Goal: Task Accomplishment & Management: Use online tool/utility

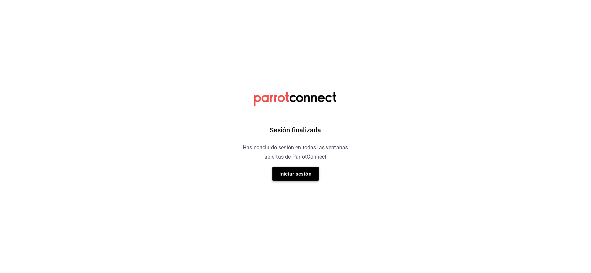
click at [302, 177] on button "Iniciar sesión" at bounding box center [295, 174] width 47 height 14
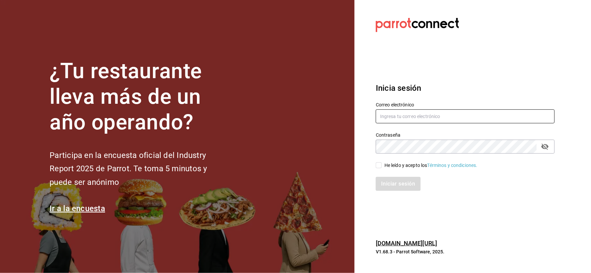
type input "[EMAIL_ADDRESS][DOMAIN_NAME]"
drag, startPoint x: 379, startPoint y: 164, endPoint x: 382, endPoint y: 173, distance: 9.3
click at [378, 164] on input "He leído y acepto los Términos y condiciones." at bounding box center [379, 165] width 6 height 6
checkbox input "true"
click at [387, 180] on button "Iniciar sesión" at bounding box center [398, 184] width 45 height 14
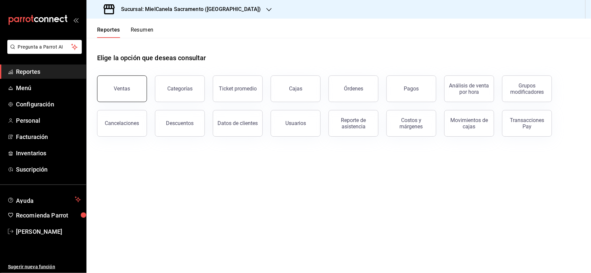
click at [107, 91] on button "Ventas" at bounding box center [122, 88] width 50 height 27
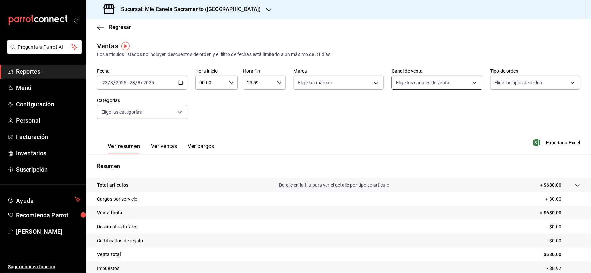
click at [419, 77] on body "Pregunta a Parrot AI Reportes Menú Configuración Personal Facturación Inventari…" at bounding box center [295, 136] width 591 height 273
click at [406, 146] on li "Uber Eats" at bounding box center [433, 146] width 88 height 15
type input "UBER_EATS"
checkbox input "true"
click at [317, 137] on div at bounding box center [295, 136] width 591 height 273
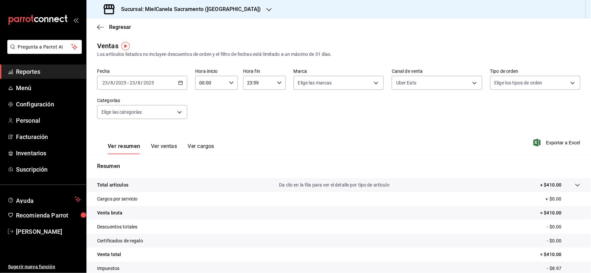
click at [130, 81] on input "23" at bounding box center [132, 82] width 6 height 5
click at [126, 145] on span "Mes actual" at bounding box center [129, 147] width 52 height 7
click at [40, 136] on span "Facturación" at bounding box center [48, 136] width 65 height 9
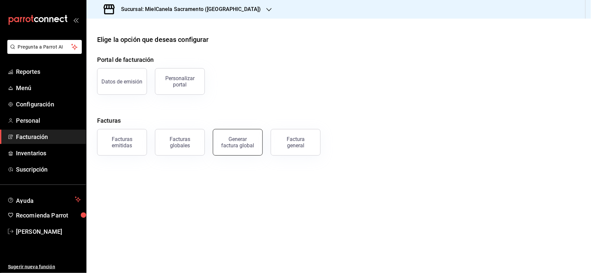
click at [244, 139] on div "Generar factura global" at bounding box center [237, 142] width 33 height 13
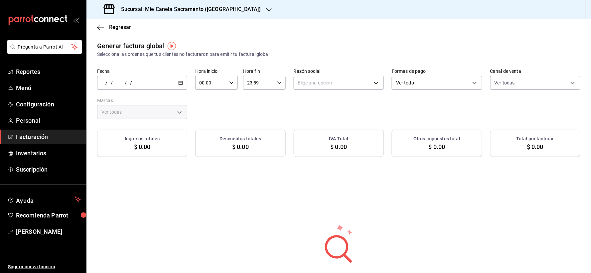
type input "PARROT,UBER_EATS,RAPPI,DIDI_FOOD,ONLINE"
click at [134, 101] on span "Rango de fechas" at bounding box center [129, 102] width 52 height 7
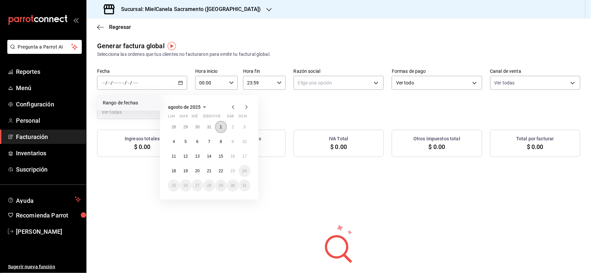
click at [223, 128] on button "1" at bounding box center [221, 127] width 12 height 12
click at [221, 170] on abbr "22" at bounding box center [221, 171] width 4 height 5
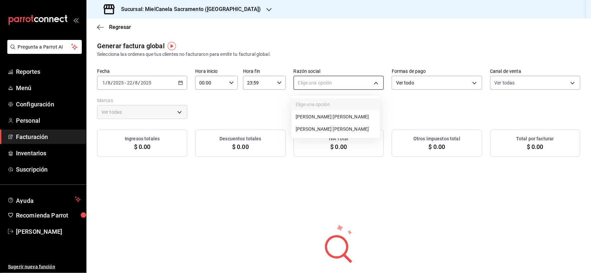
click at [317, 77] on body "Pregunta a Parrot AI Reportes Menú Configuración Personal Facturación Inventari…" at bounding box center [295, 136] width 591 height 273
click at [325, 127] on li "[PERSON_NAME] [PERSON_NAME]" at bounding box center [336, 129] width 88 height 12
type input "cea5f00b-2034-48c8-981a-2f0a4ca71a30"
type input "83442390-e733-416b-a4b5-c7aa646a9617"
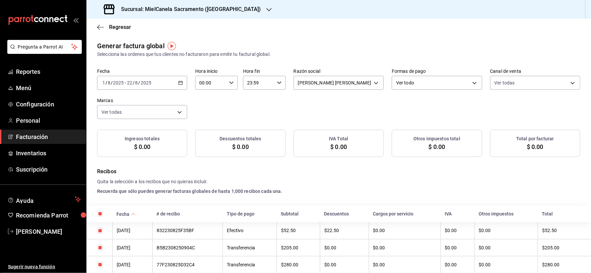
checkbox input "true"
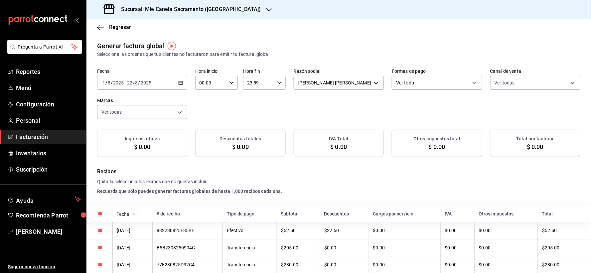
checkbox input "true"
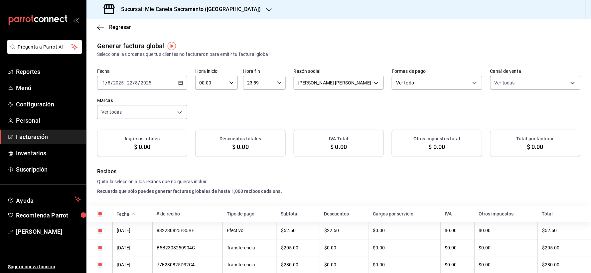
checkbox input "true"
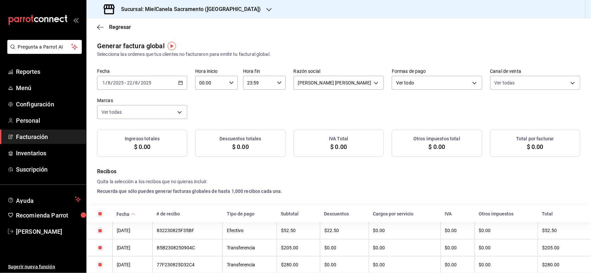
checkbox input "true"
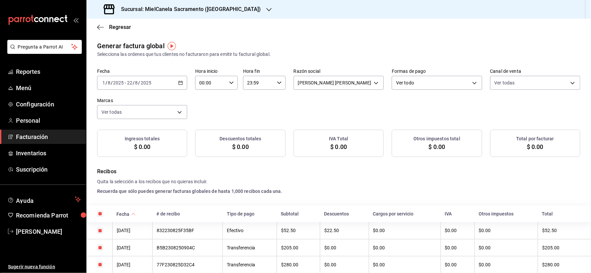
checkbox input "true"
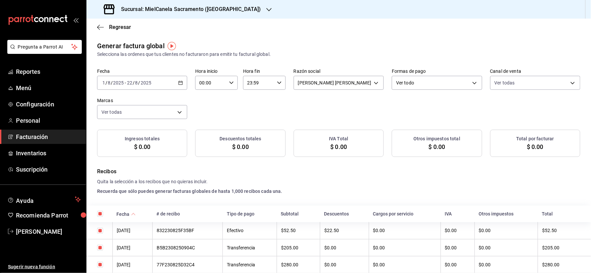
checkbox input "true"
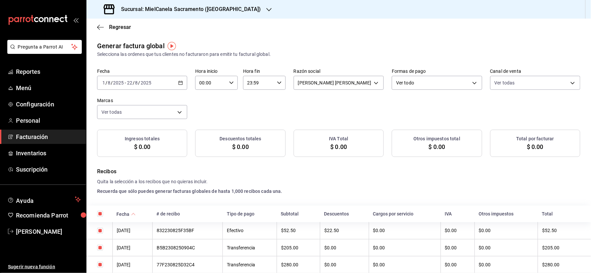
checkbox input "true"
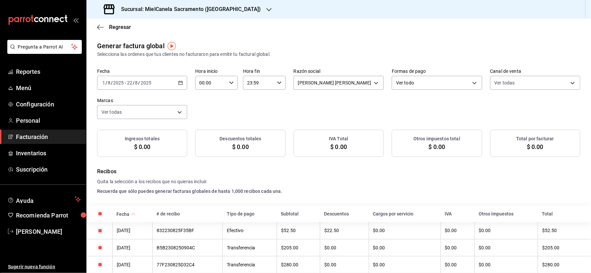
checkbox input "true"
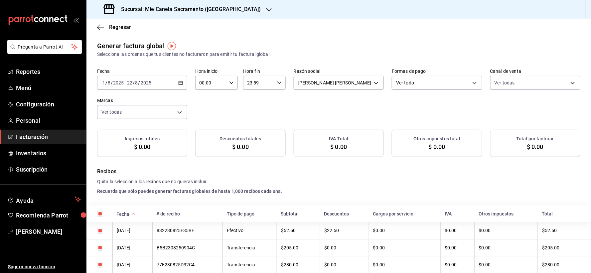
checkbox input "true"
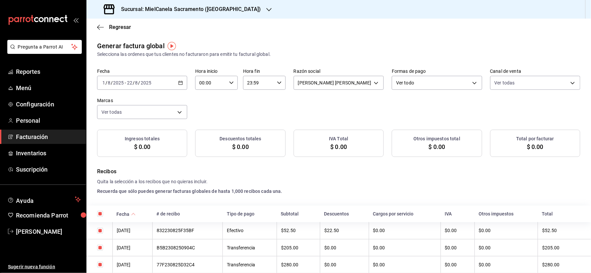
checkbox input "true"
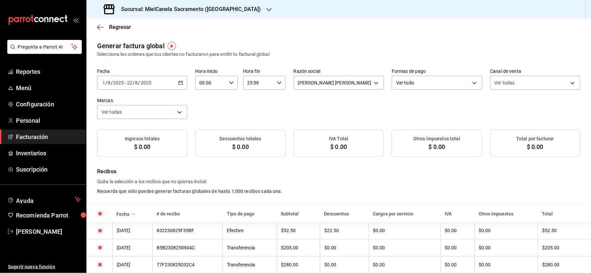
checkbox input "true"
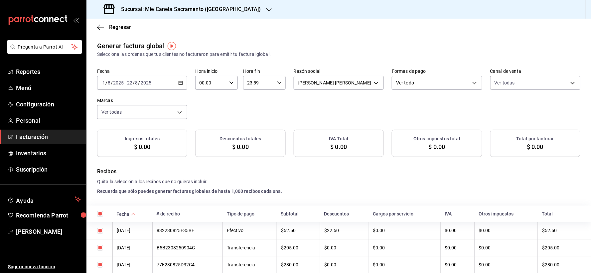
checkbox input "true"
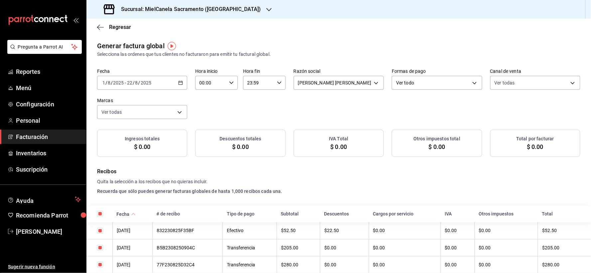
checkbox input "true"
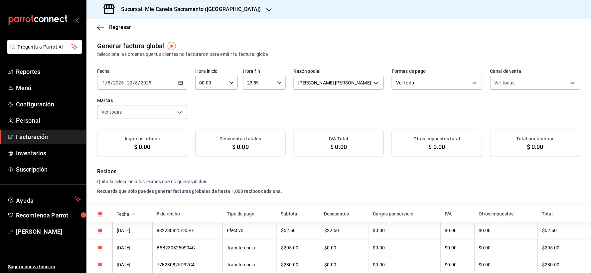
checkbox input "true"
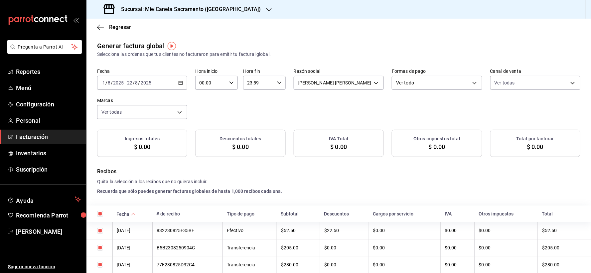
checkbox input "true"
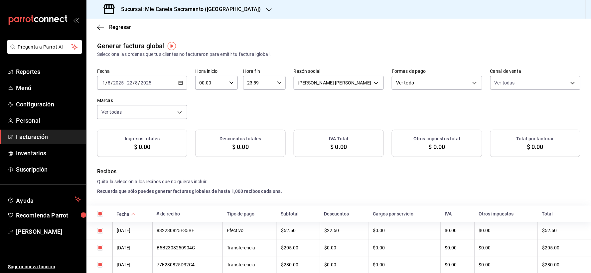
checkbox input "true"
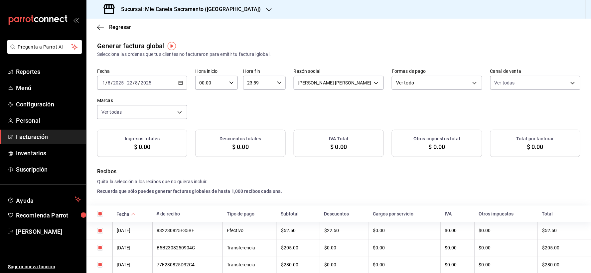
checkbox input "true"
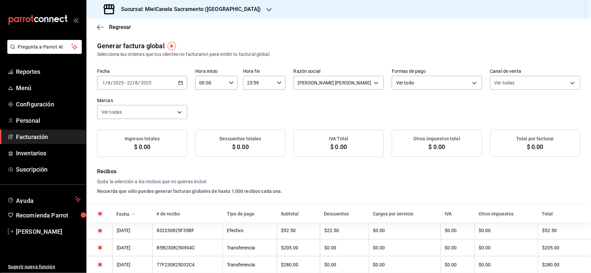
checkbox input "true"
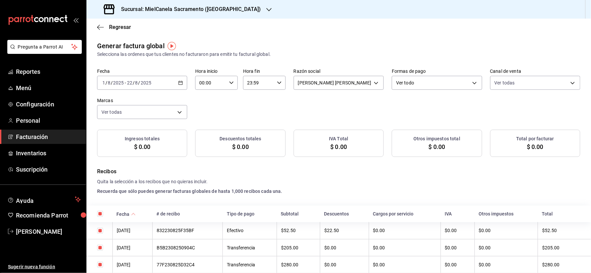
checkbox input "true"
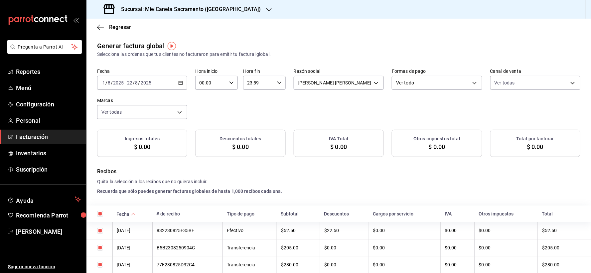
checkbox input "true"
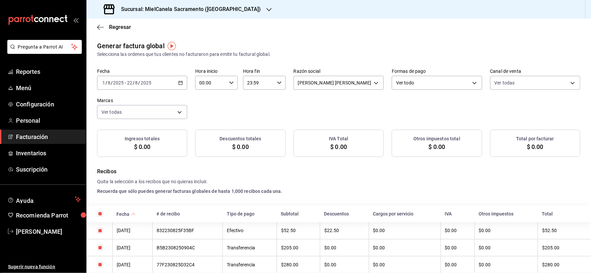
checkbox input "true"
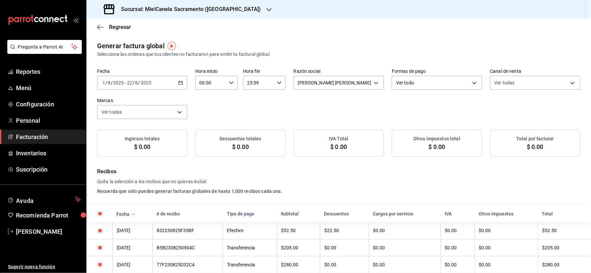
checkbox input "true"
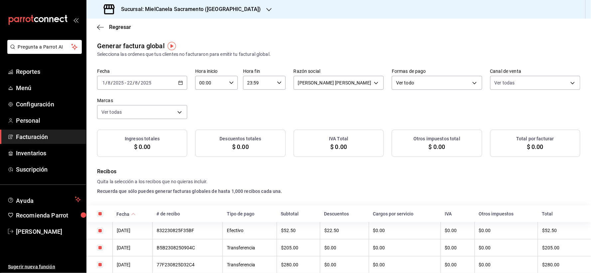
checkbox input "true"
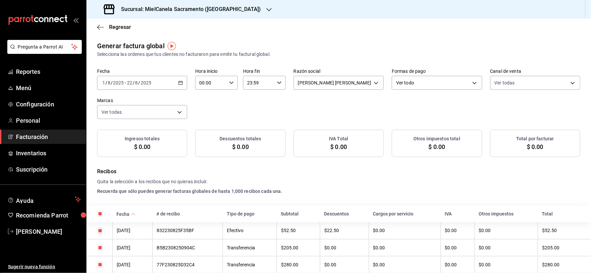
checkbox input "true"
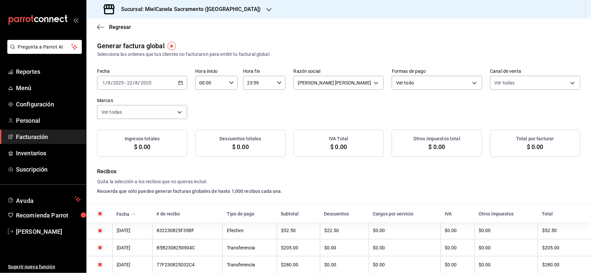
checkbox input "true"
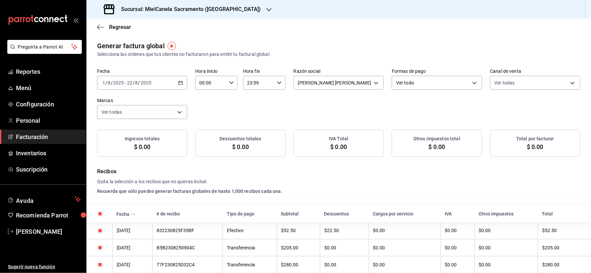
checkbox input "true"
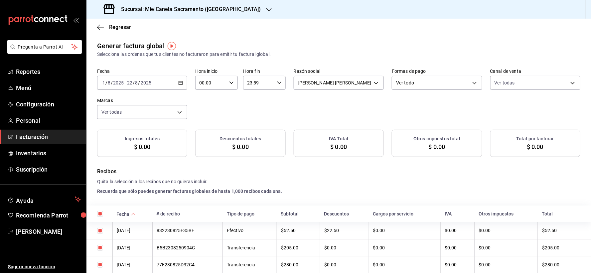
checkbox input "true"
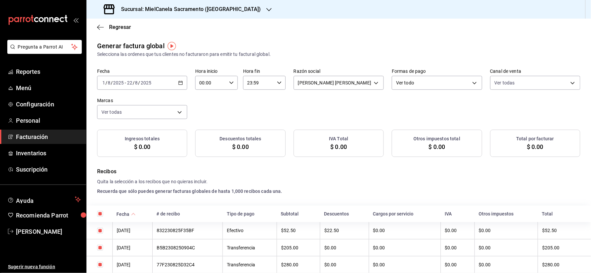
checkbox input "true"
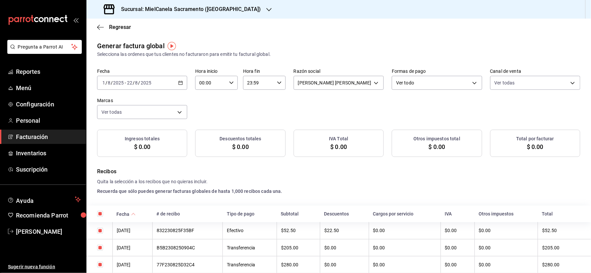
checkbox input "true"
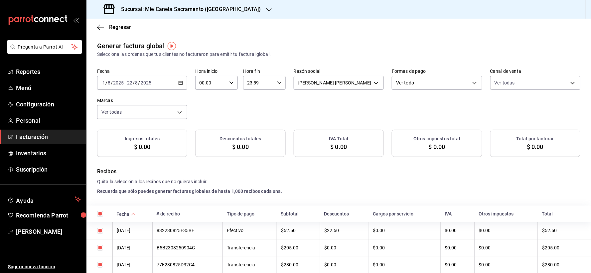
checkbox input "true"
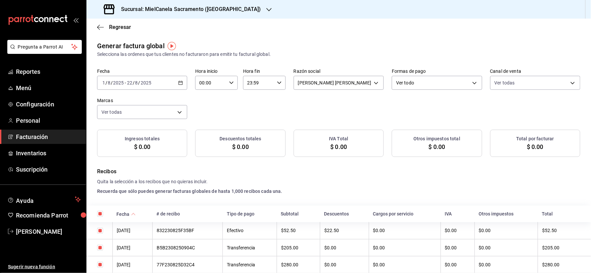
checkbox input "true"
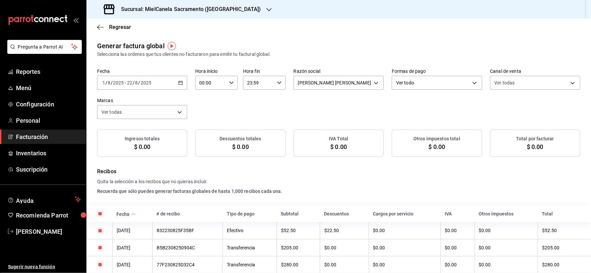
checkbox input "true"
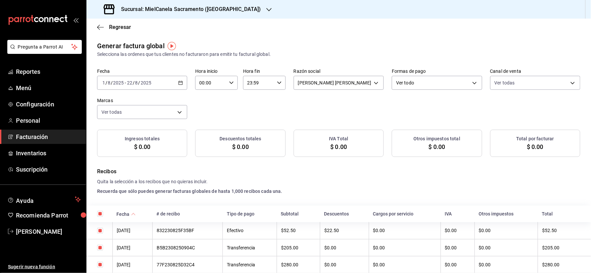
checkbox input "true"
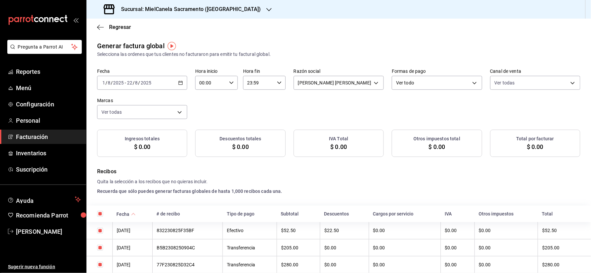
checkbox input "true"
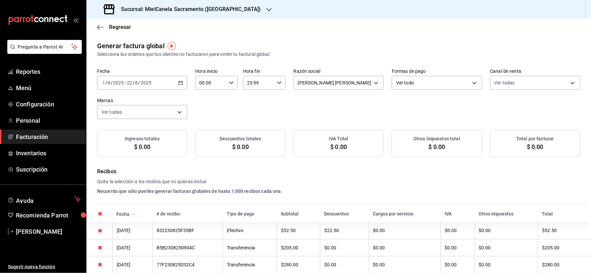
checkbox input "true"
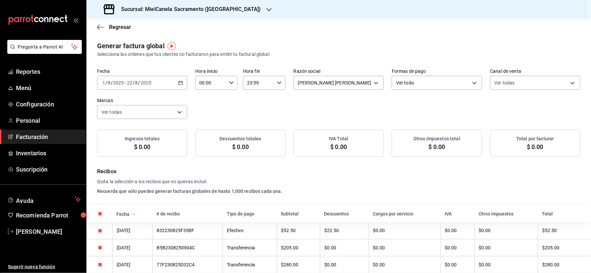
checkbox input "true"
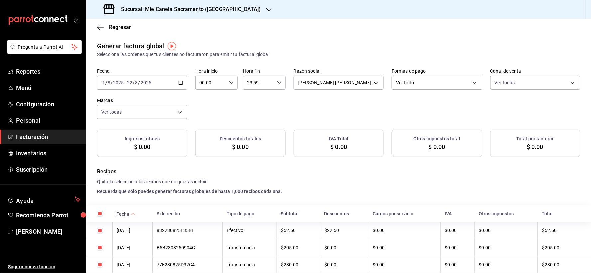
checkbox input "true"
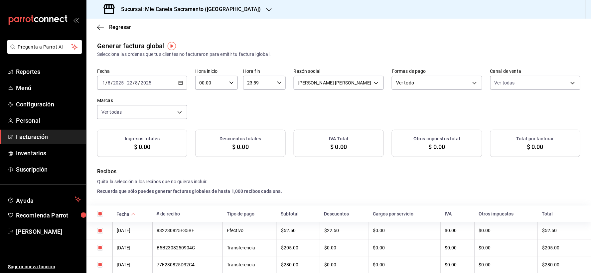
checkbox input "true"
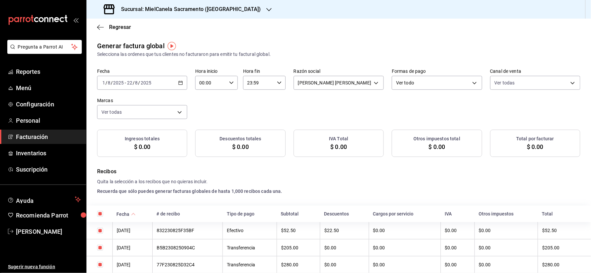
checkbox input "true"
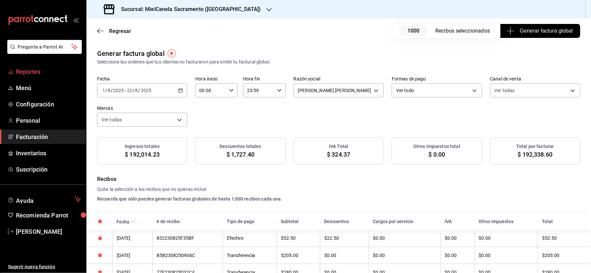
click at [35, 72] on span "Reportes" at bounding box center [48, 71] width 65 height 9
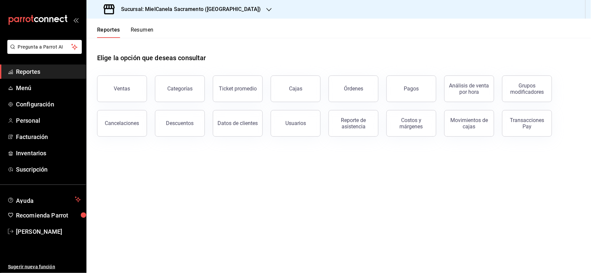
click at [394, 97] on button "Pagos" at bounding box center [411, 88] width 50 height 27
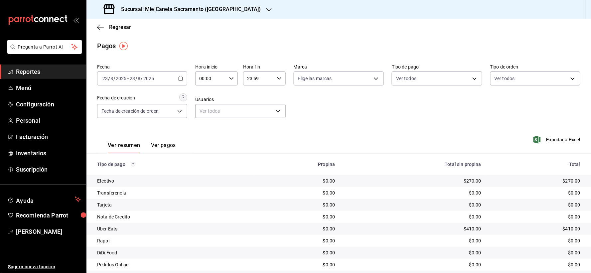
click at [121, 31] on div "Regresar" at bounding box center [338, 27] width 504 height 17
click at [122, 28] on span "Regresar" at bounding box center [120, 27] width 22 height 6
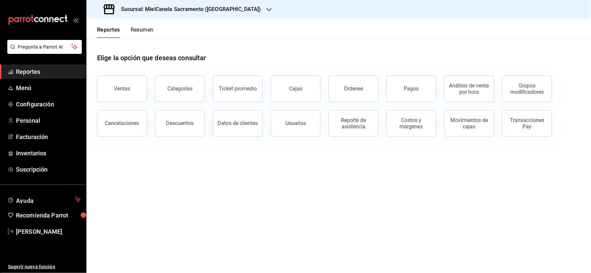
click at [523, 124] on div "Transacciones Pay" at bounding box center [526, 123] width 41 height 13
